Goal: Task Accomplishment & Management: Manage account settings

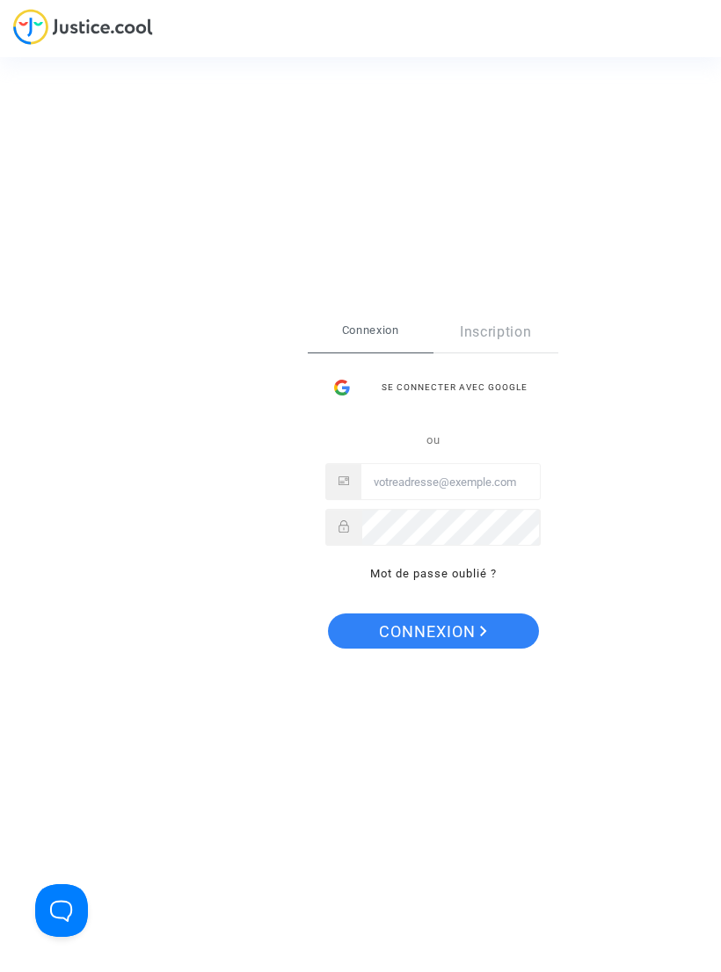
click at [431, 482] on input "Email" at bounding box center [450, 482] width 178 height 35
type input "ronbernard@orange.fr"
click at [432, 630] on button "Connexion" at bounding box center [433, 630] width 211 height 35
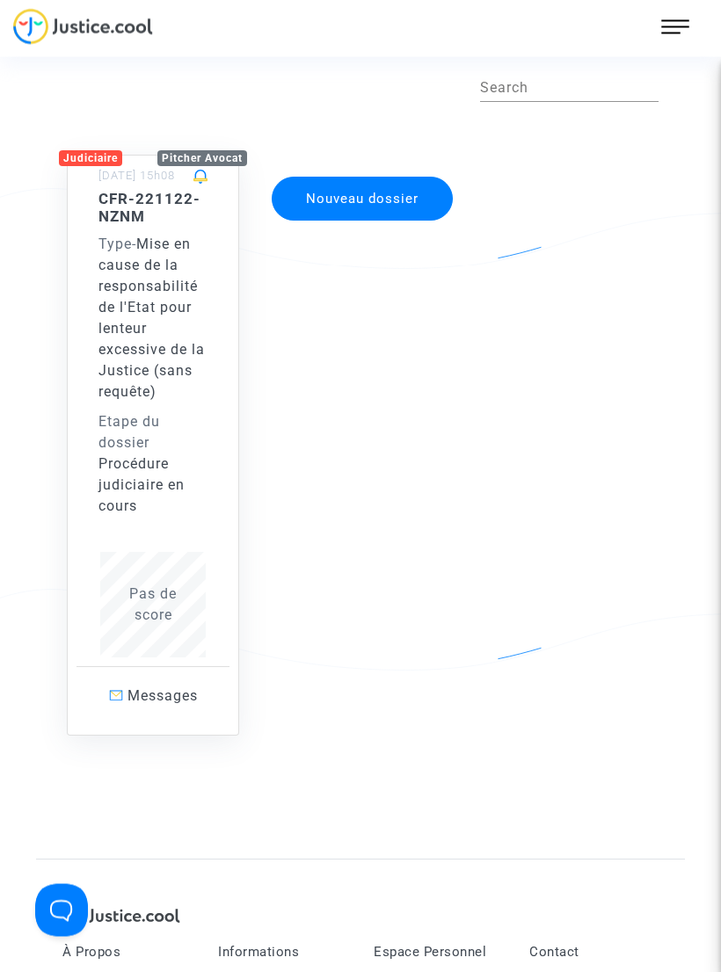
scroll to position [3, 0]
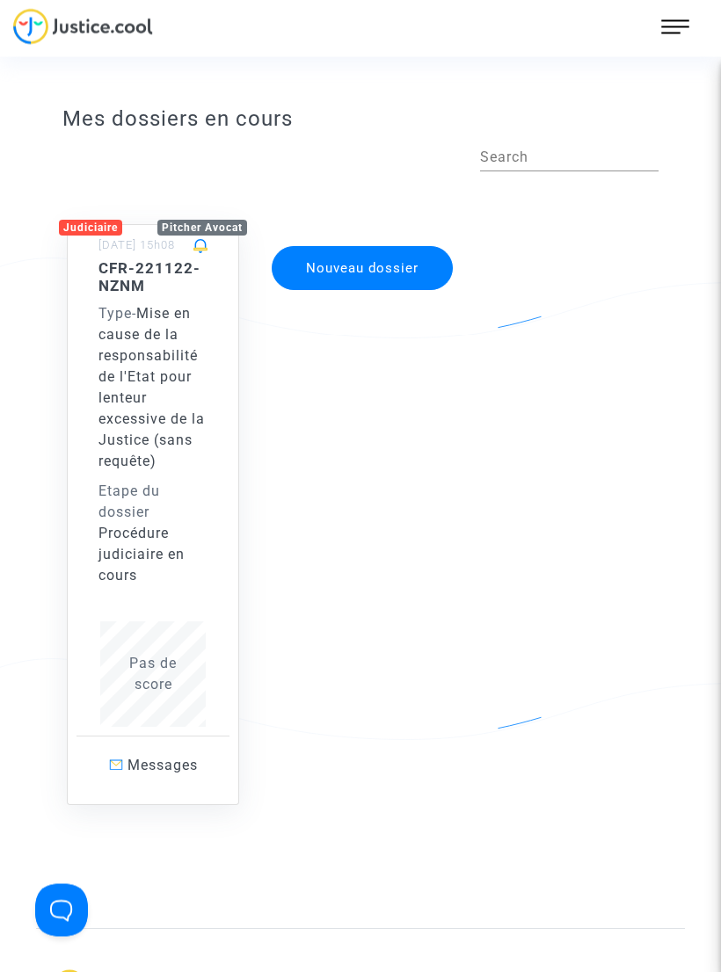
click at [139, 403] on span "Mise en cause de la responsabilité de l'Etat pour lenteur excessive de la Justi…" at bounding box center [151, 388] width 106 height 164
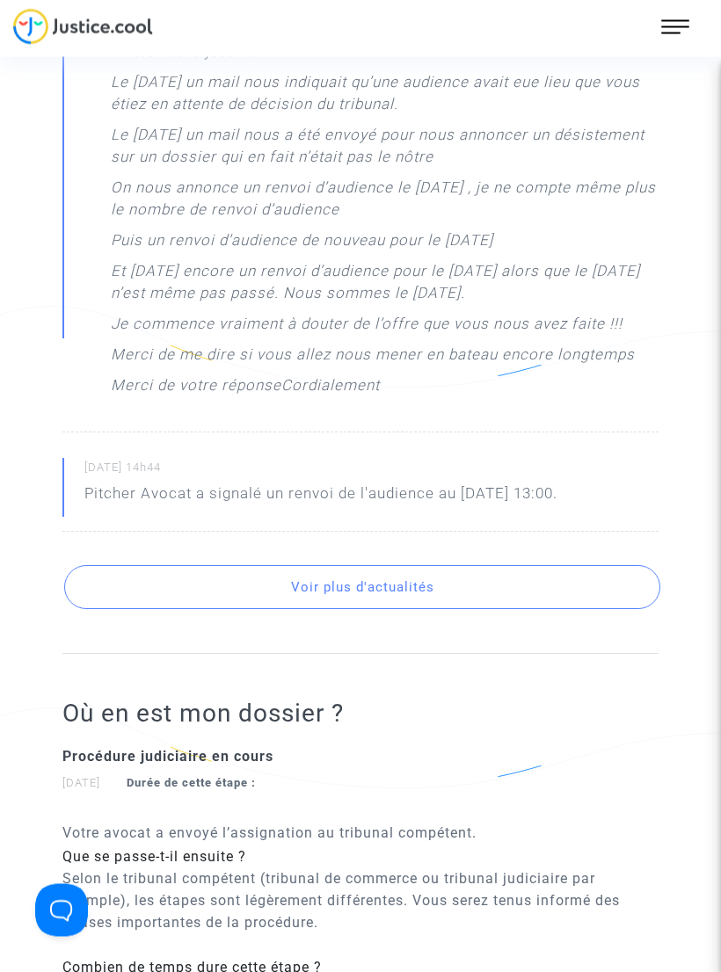
scroll to position [1947, 0]
